Goal: Transaction & Acquisition: Subscribe to service/newsletter

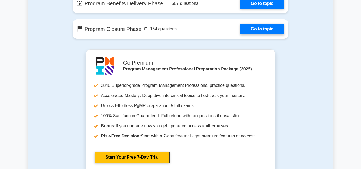
scroll to position [545, 0]
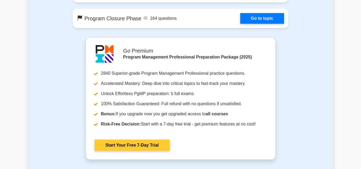
click at [110, 143] on link "Start Your Free 7-Day Trial" at bounding box center [132, 145] width 75 height 11
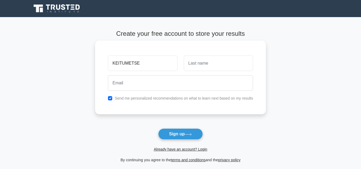
type input "KEITUMETSE"
click at [210, 63] on input "text" at bounding box center [218, 63] width 69 height 15
type input "MASILOMPANA"
click at [170, 92] on div at bounding box center [180, 83] width 151 height 20
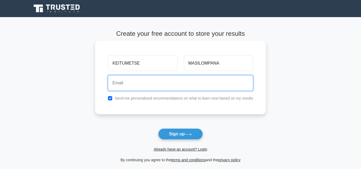
click at [172, 84] on input "email" at bounding box center [180, 82] width 145 height 15
type input "[EMAIL_ADDRESS][DOMAIN_NAME]"
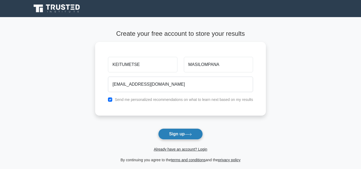
click at [178, 136] on button "Sign up" at bounding box center [180, 133] width 45 height 11
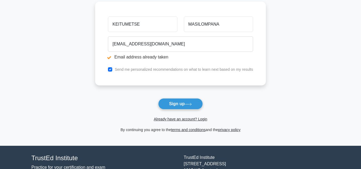
scroll to position [64, 0]
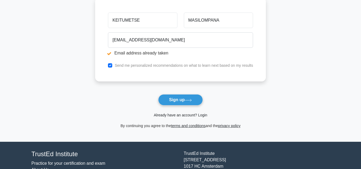
click at [202, 115] on link "Already have an account? Login" at bounding box center [180, 115] width 53 height 4
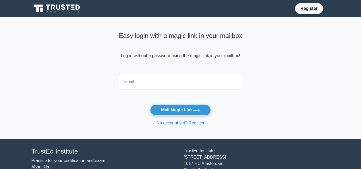
click at [193, 83] on input "email" at bounding box center [180, 81] width 123 height 15
type input "[EMAIL_ADDRESS][DOMAIN_NAME]"
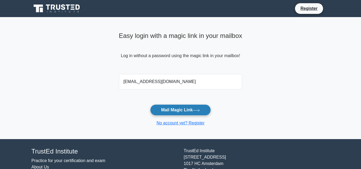
click at [182, 110] on button "Mail Magic Link" at bounding box center [180, 109] width 61 height 11
